Goal: Information Seeking & Learning: Learn about a topic

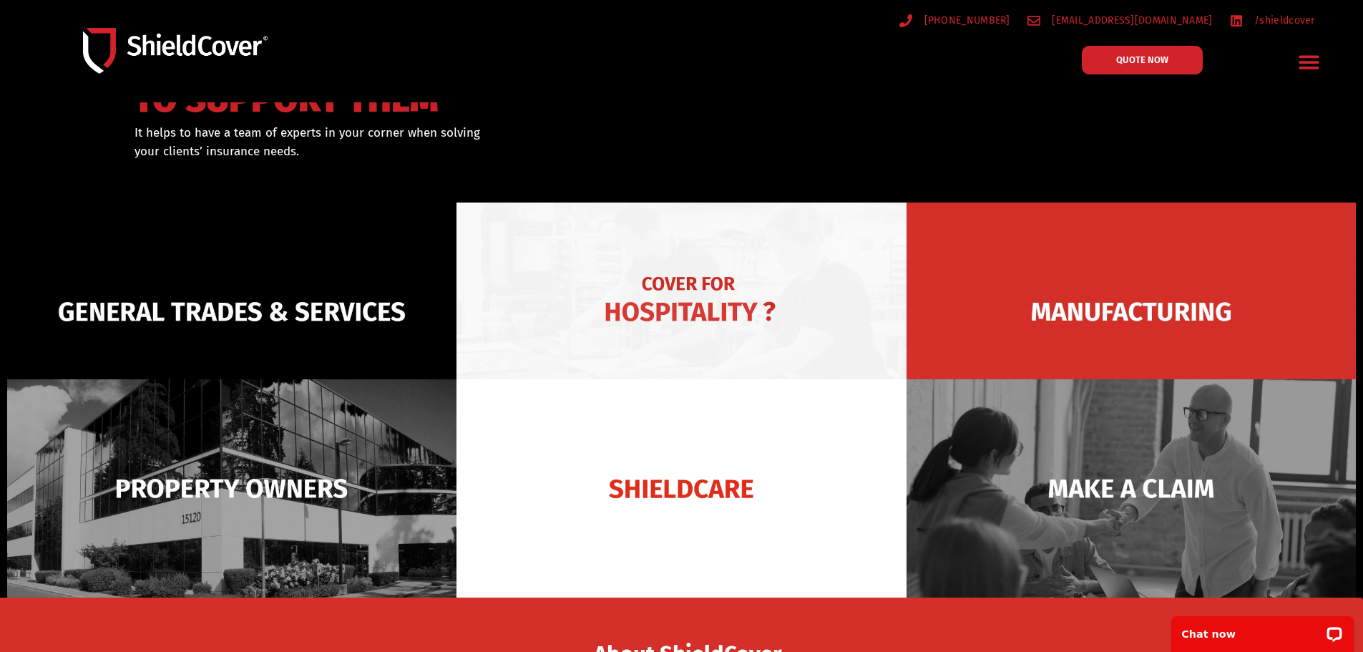
click at [675, 299] on img at bounding box center [680, 311] width 449 height 218
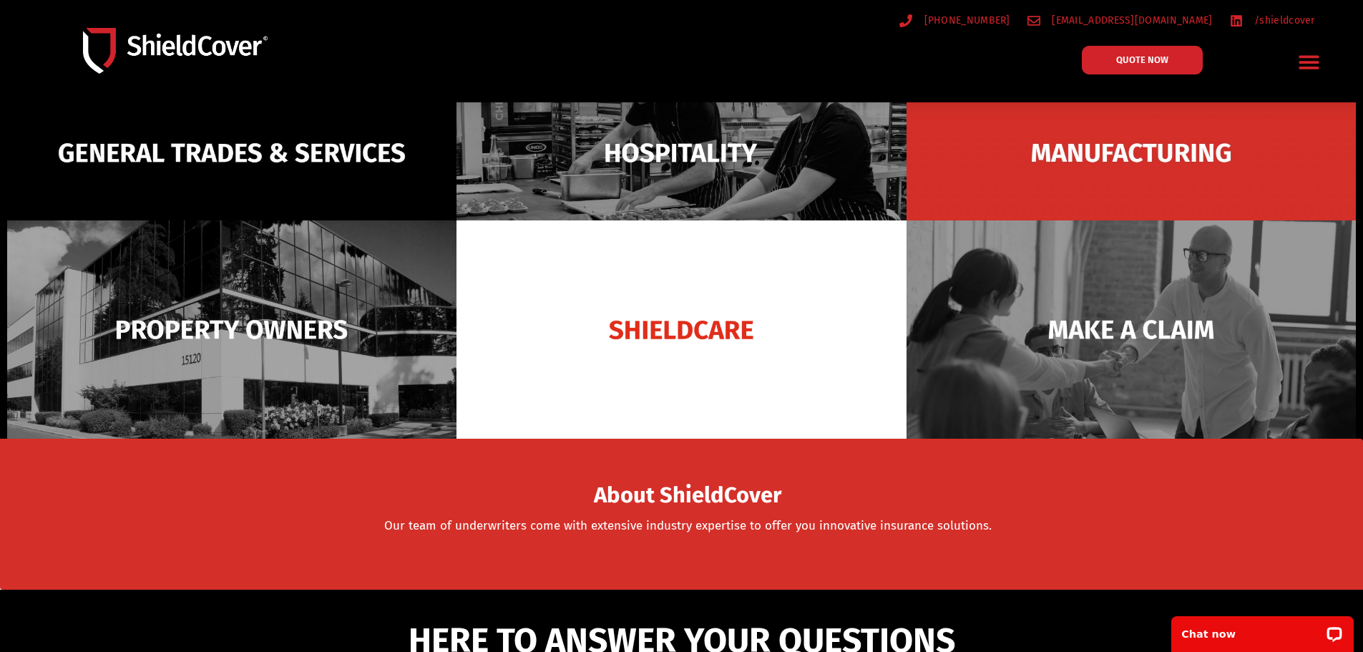
scroll to position [215, 0]
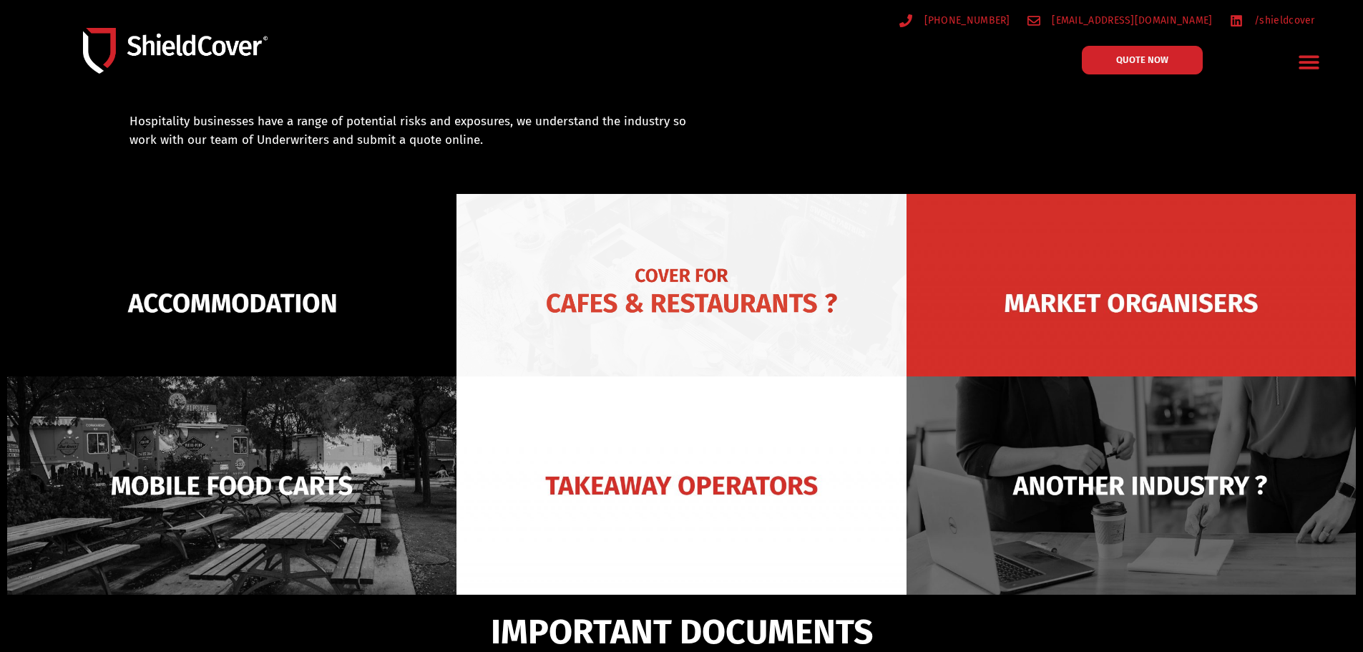
scroll to position [143, 0]
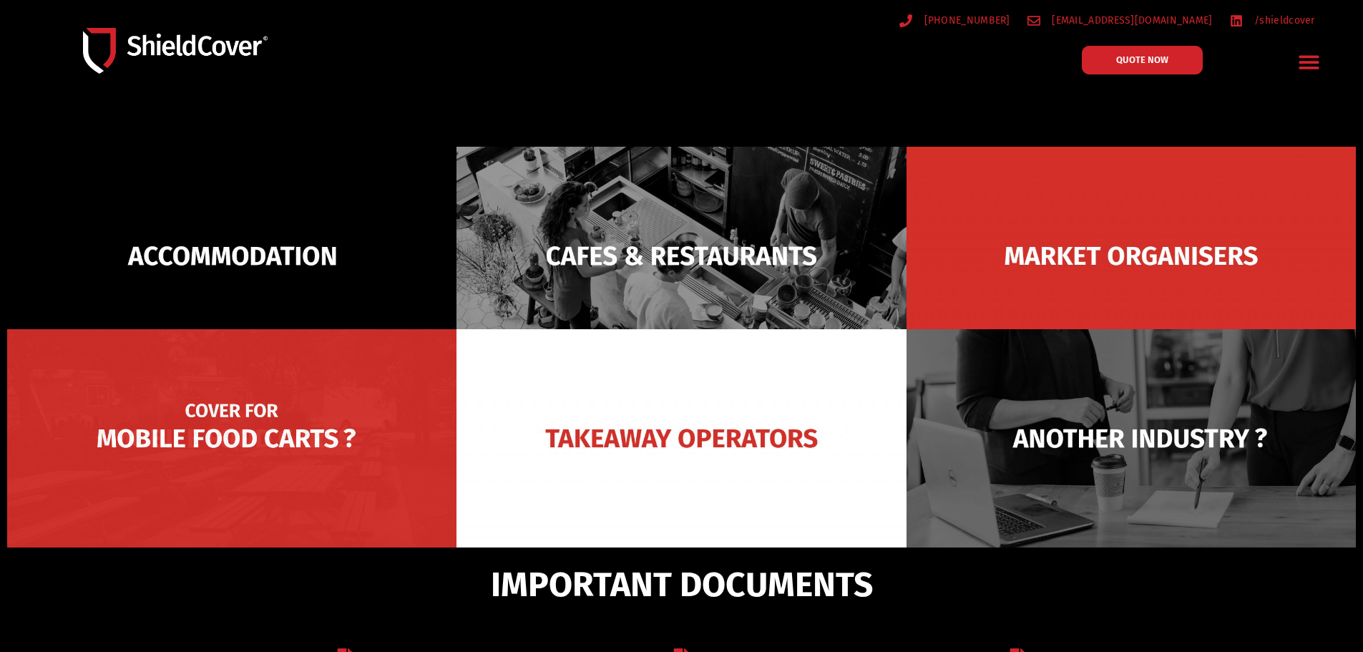
click at [217, 427] on img at bounding box center [231, 438] width 449 height 218
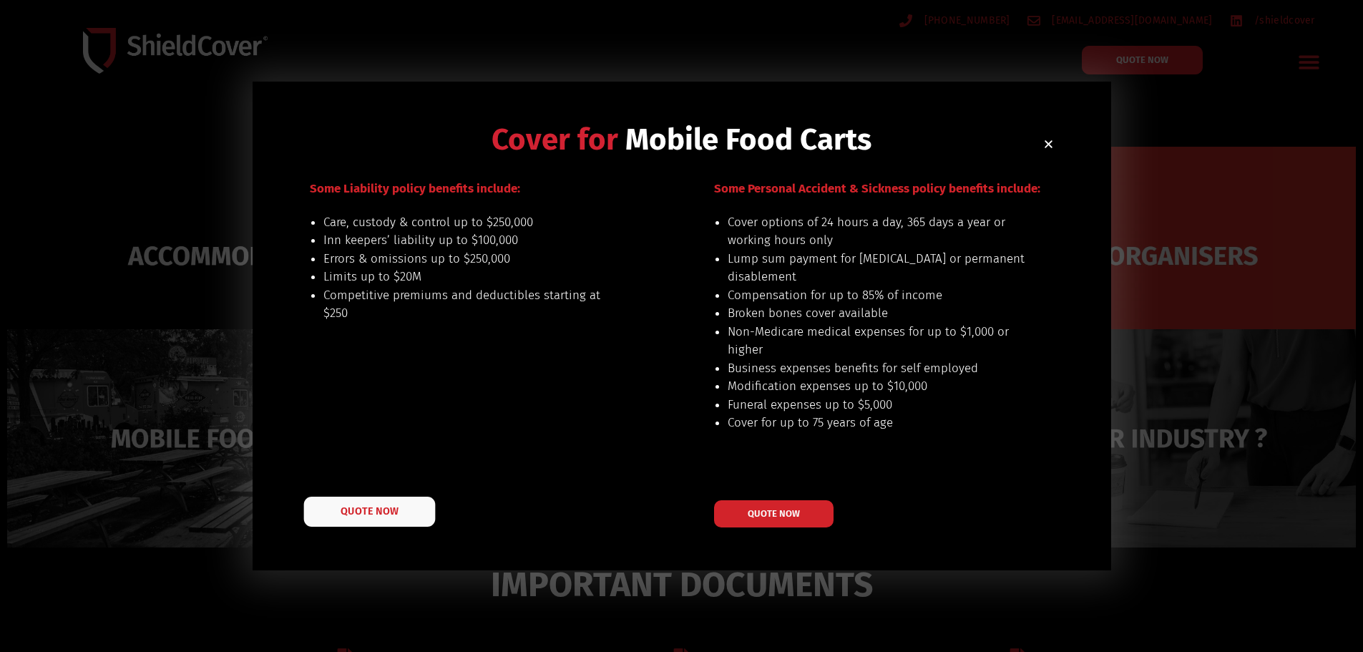
click at [369, 511] on span "QUOTE NOW" at bounding box center [369, 511] width 57 height 10
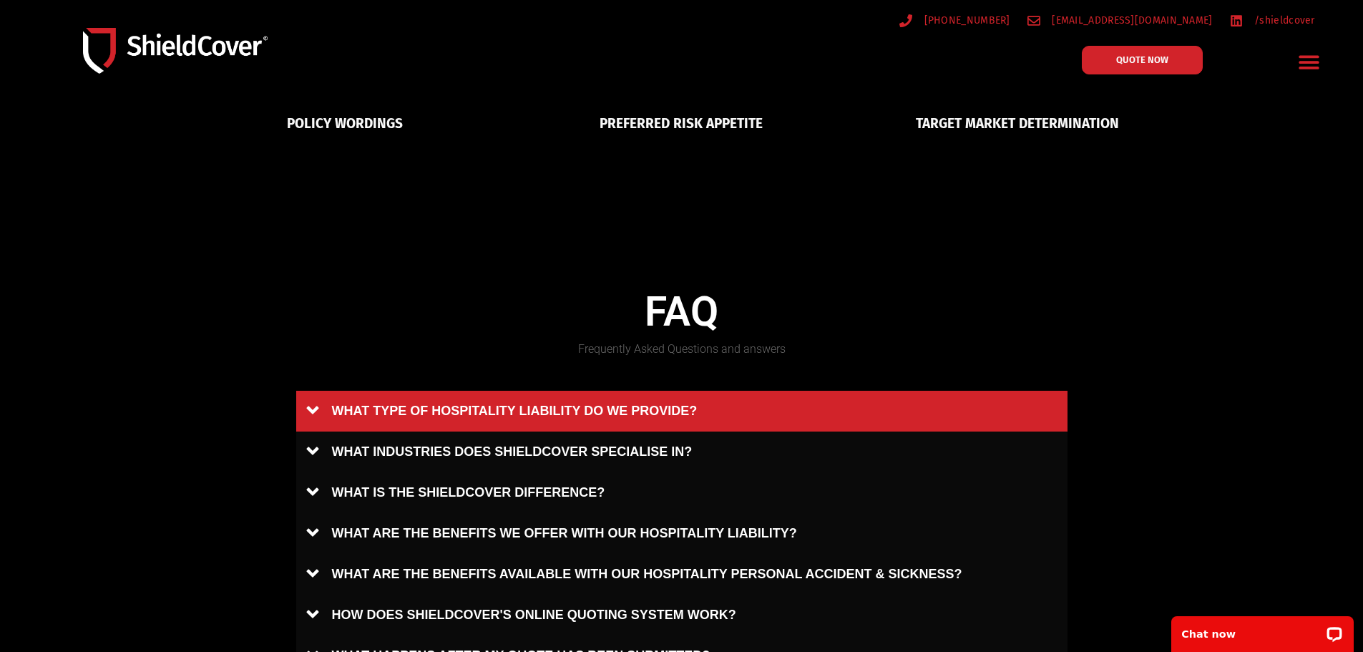
click at [306, 405] on link "WHAT TYPE OF HOSPITALITY LIABILITY DO WE PROVIDE?" at bounding box center [681, 411] width 771 height 41
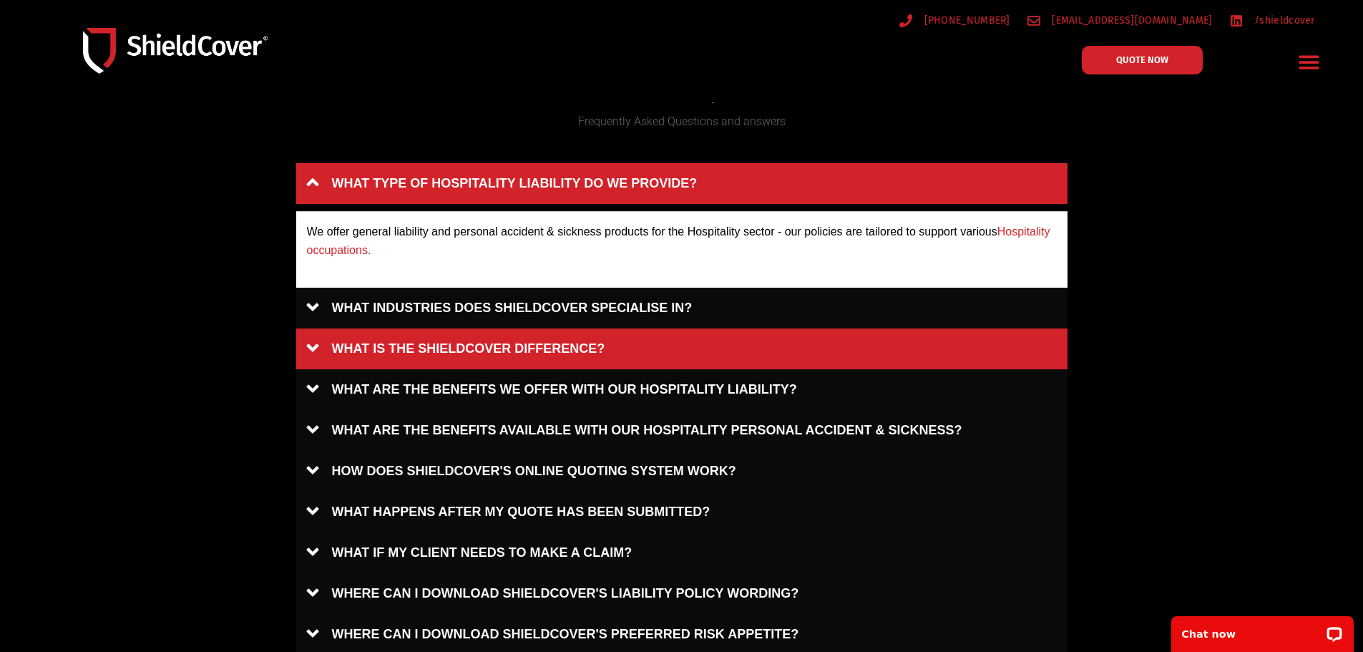
scroll to position [1002, 0]
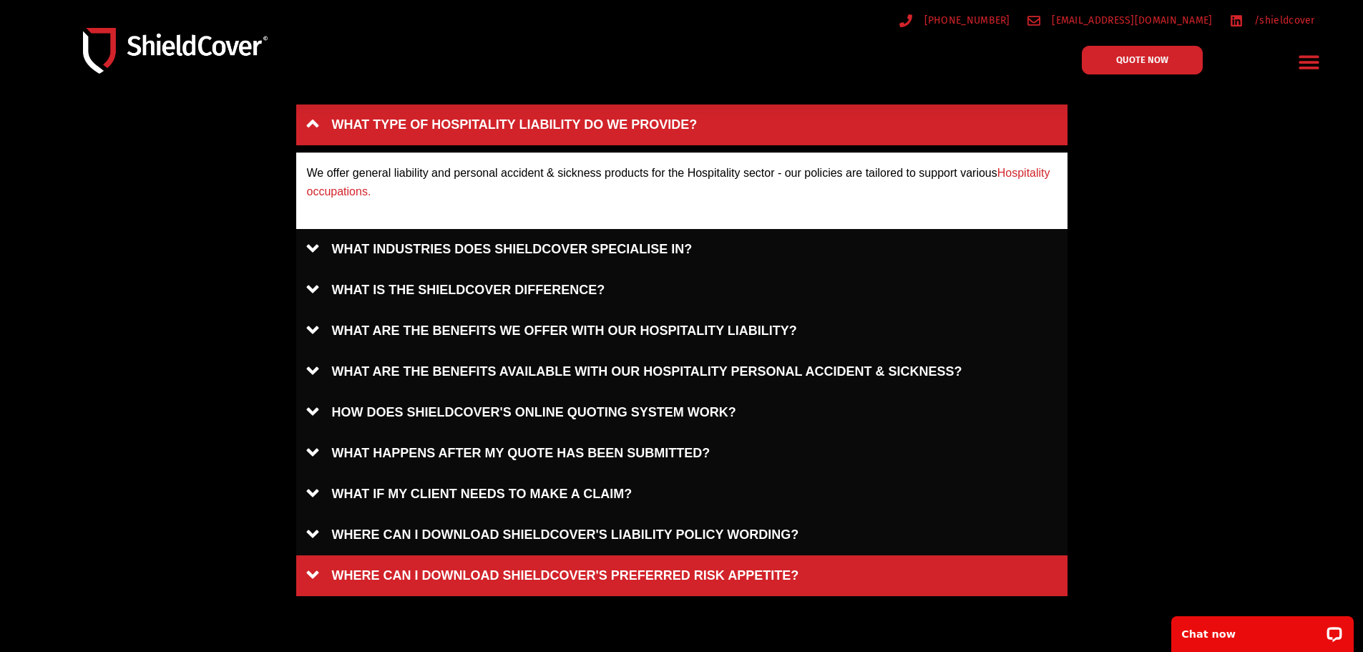
click at [311, 568] on link "WHERE CAN I DOWNLOAD SHIELDCOVER'S PREFERRED RISK APPETITE?" at bounding box center [681, 575] width 771 height 41
